Goal: Task Accomplishment & Management: Manage account settings

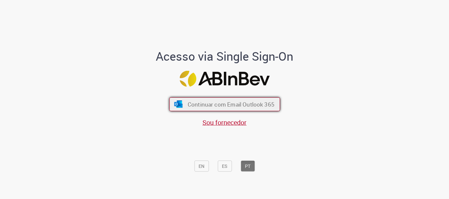
click at [248, 105] on span "Continuar com Email Outlook 365" at bounding box center [230, 105] width 87 height 8
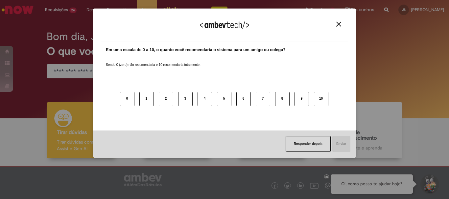
click at [340, 22] on img "Close" at bounding box center [338, 24] width 5 height 5
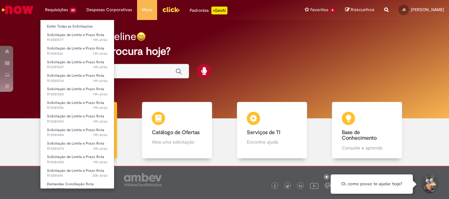
click at [57, 6] on li "Requisições 24 Exibir Todas as Solicitações Solicitação de Limite e Prazo Rota …" at bounding box center [60, 10] width 41 height 20
click at [54, 24] on link "Exibir Todas as Solicitações" at bounding box center [77, 26] width 74 height 7
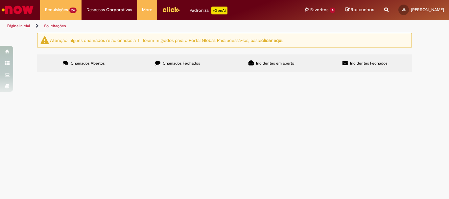
scroll to position [53, 0]
